Goal: Information Seeking & Learning: Learn about a topic

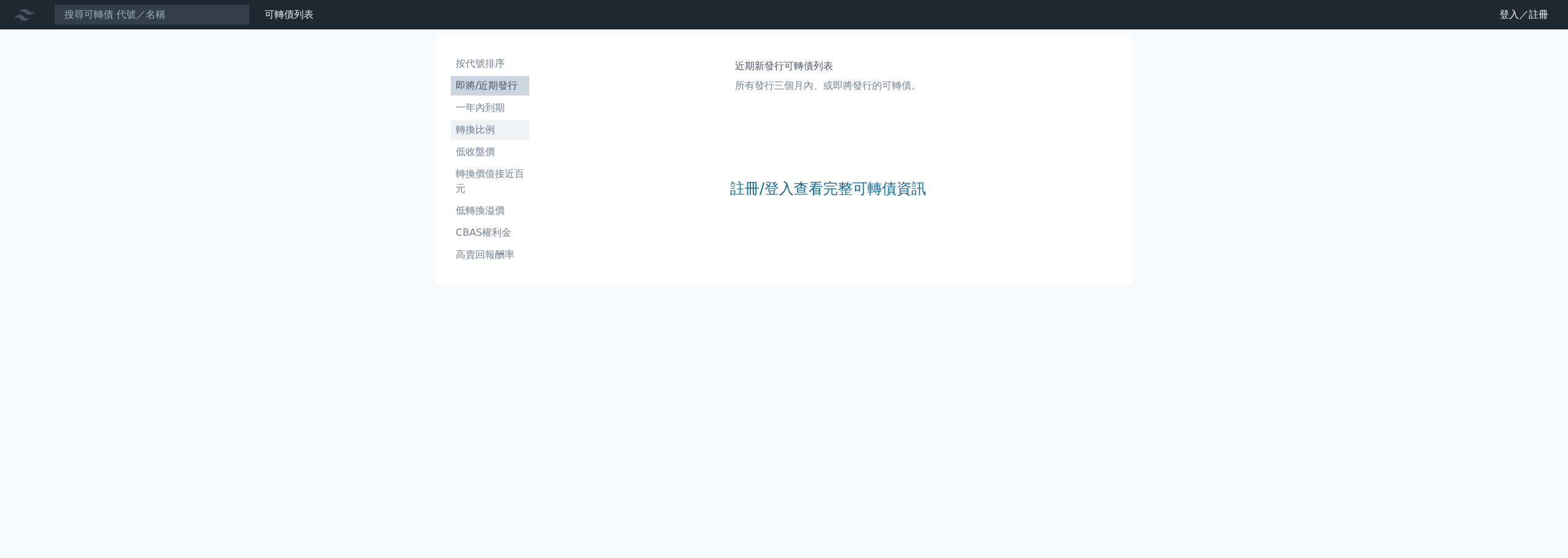
click at [497, 134] on li "轉換比例" at bounding box center [490, 129] width 79 height 14
click at [787, 193] on link "註冊/登入查看完整可轉債資訊" at bounding box center [828, 189] width 196 height 19
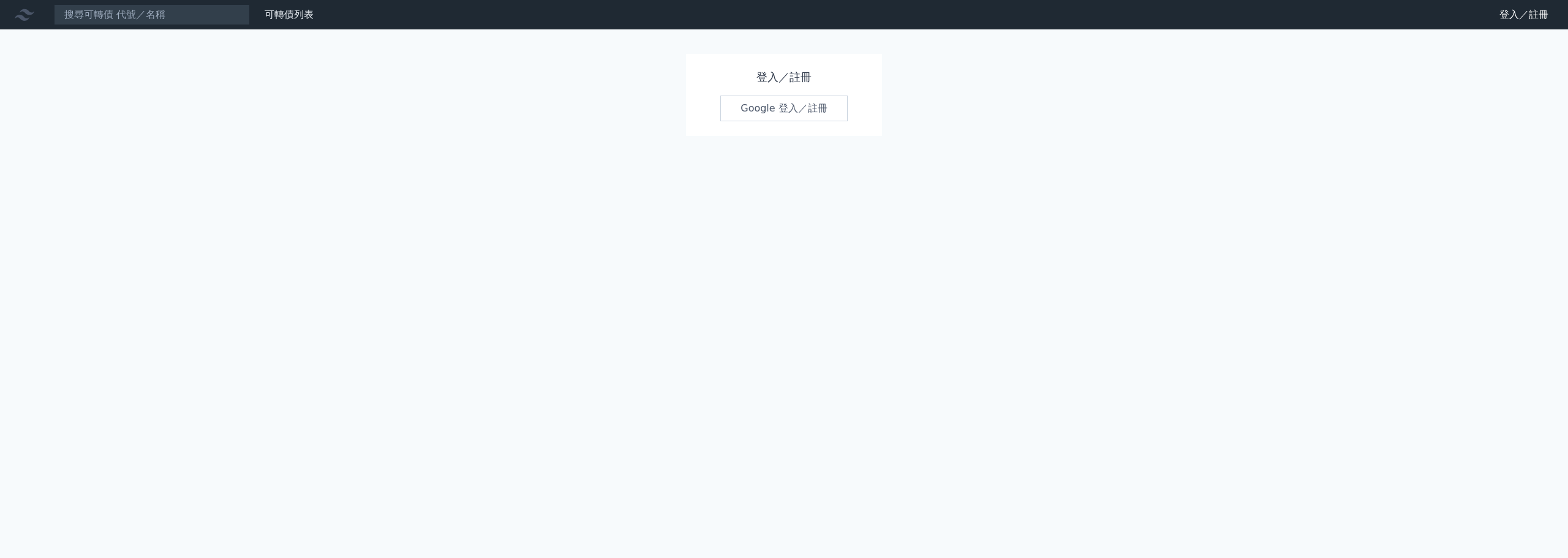
click at [814, 113] on link "Google 登入／註冊" at bounding box center [784, 108] width 128 height 26
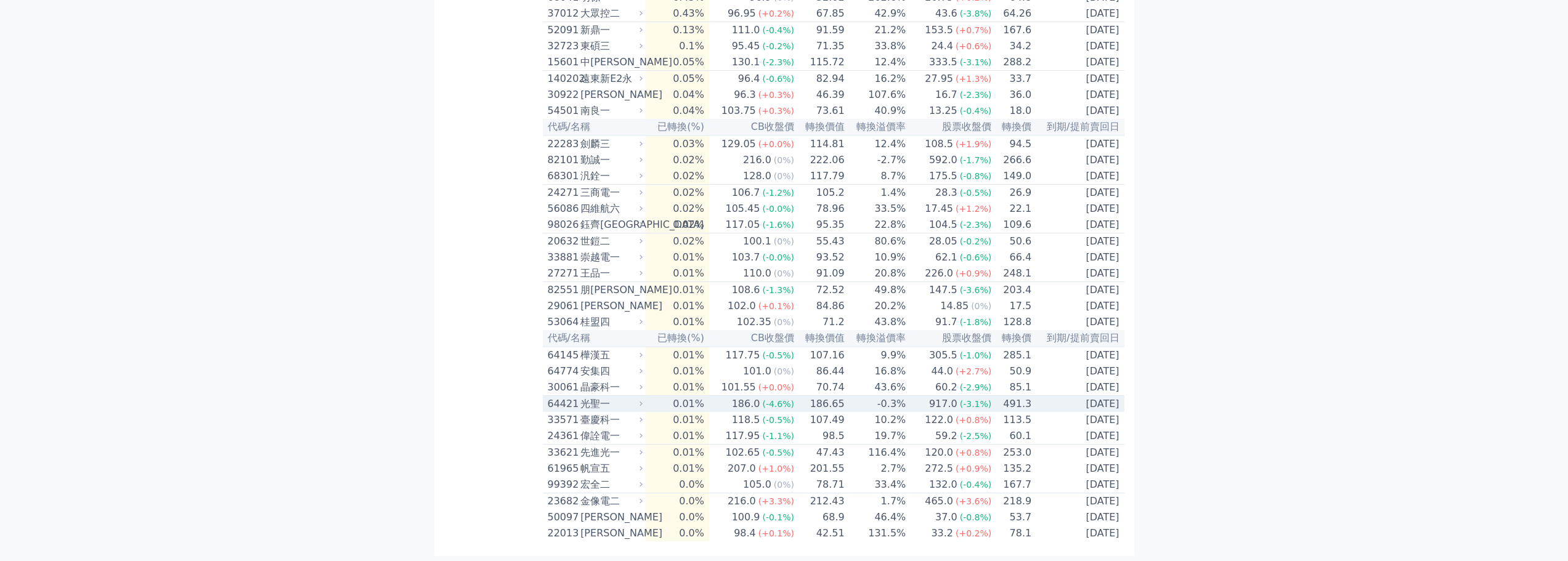
scroll to position [3197, 0]
